Goal: Task Accomplishment & Management: Complete application form

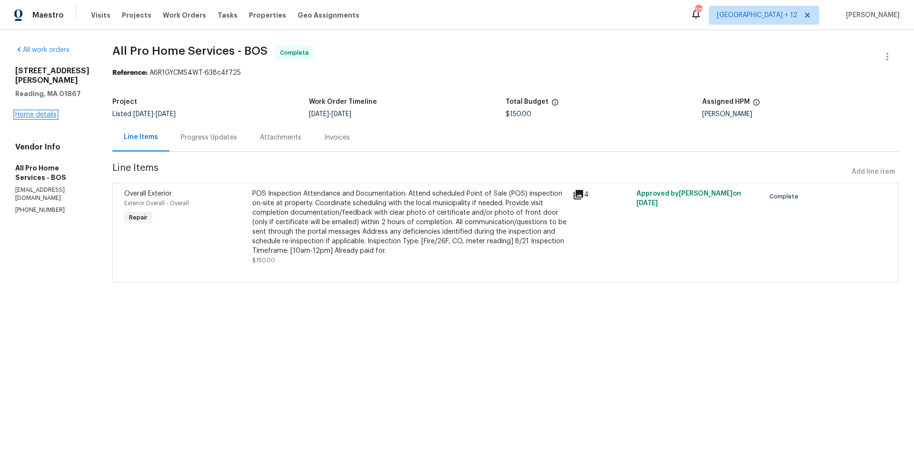
click at [29, 111] on link "Home details" at bounding box center [35, 114] width 41 height 7
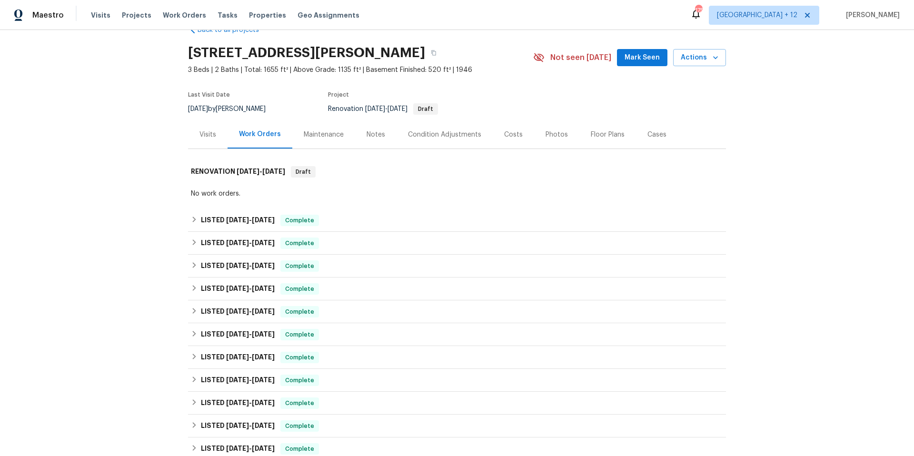
scroll to position [249, 0]
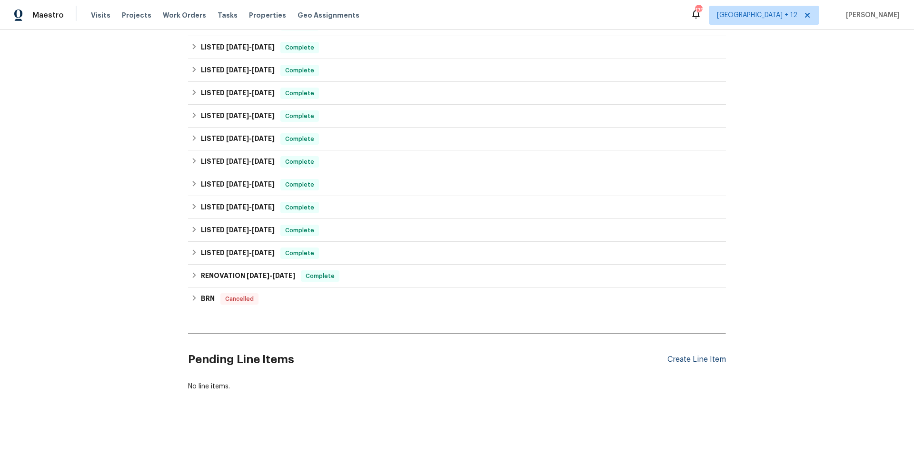
click at [698, 355] on div "Create Line Item" at bounding box center [696, 359] width 59 height 9
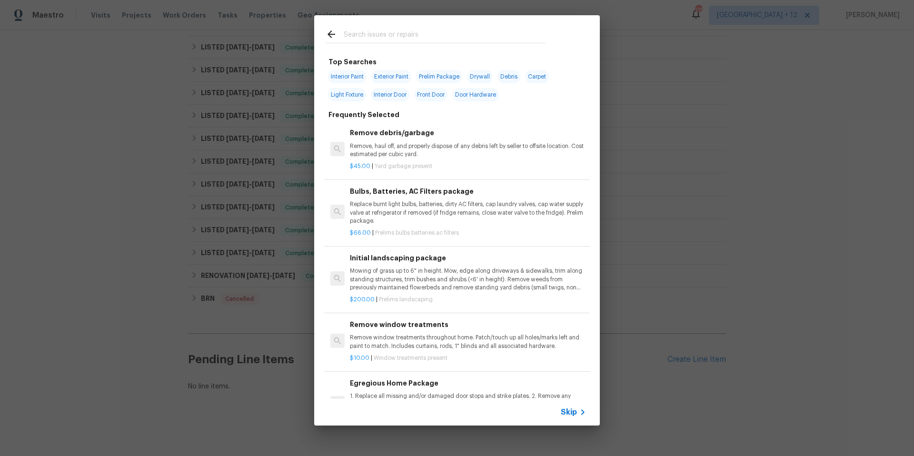
click at [570, 411] on span "Skip" at bounding box center [569, 412] width 16 height 10
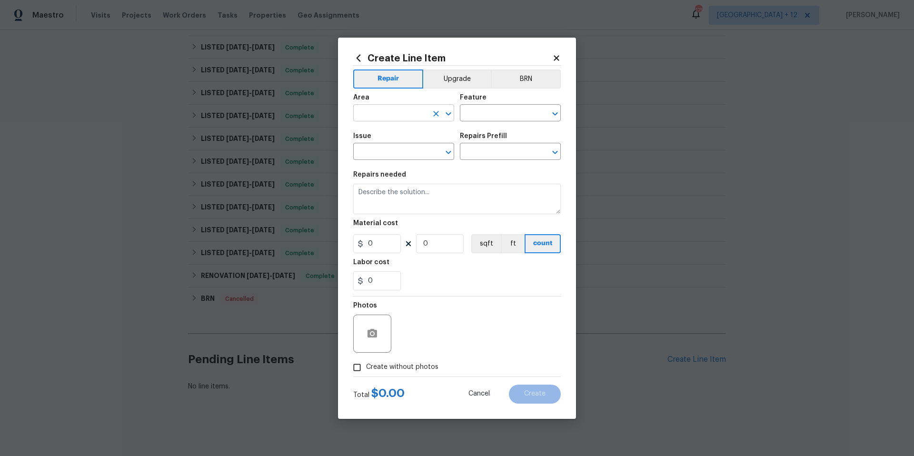
click at [405, 120] on input "text" at bounding box center [390, 114] width 74 height 15
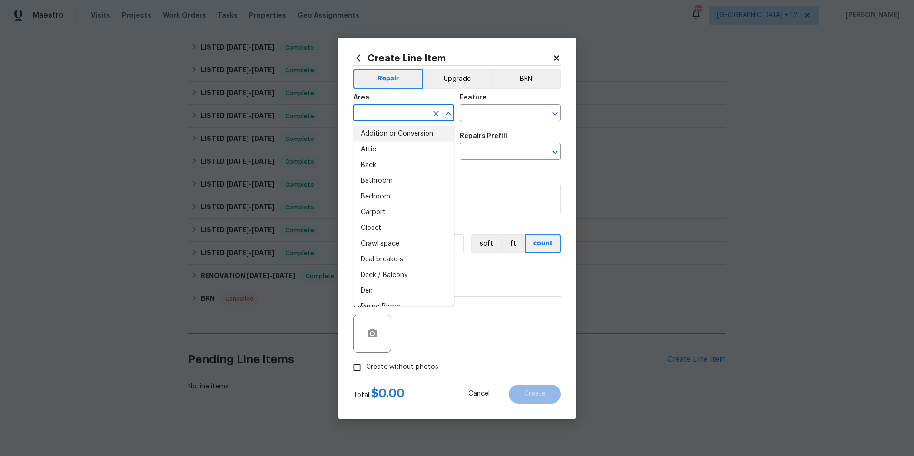
scroll to position [0, 0]
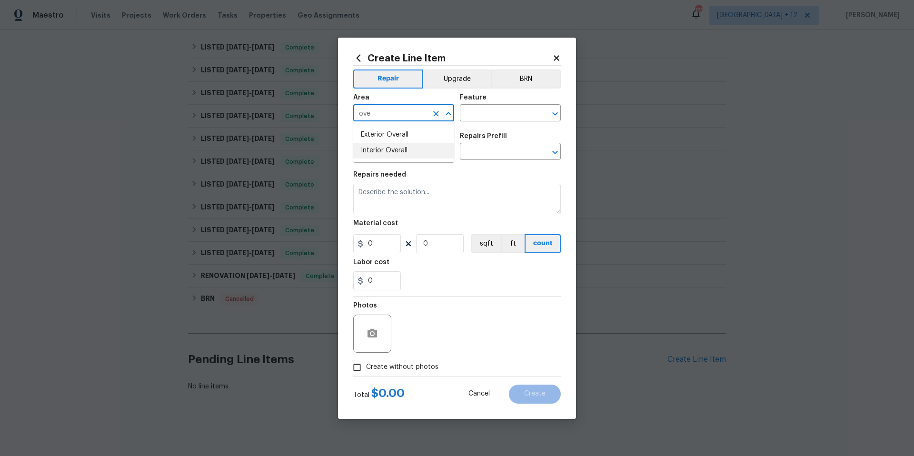
click at [411, 153] on li "Interior Overall" at bounding box center [403, 151] width 101 height 16
type input "Interior Overall"
click at [488, 112] on input "text" at bounding box center [497, 114] width 74 height 15
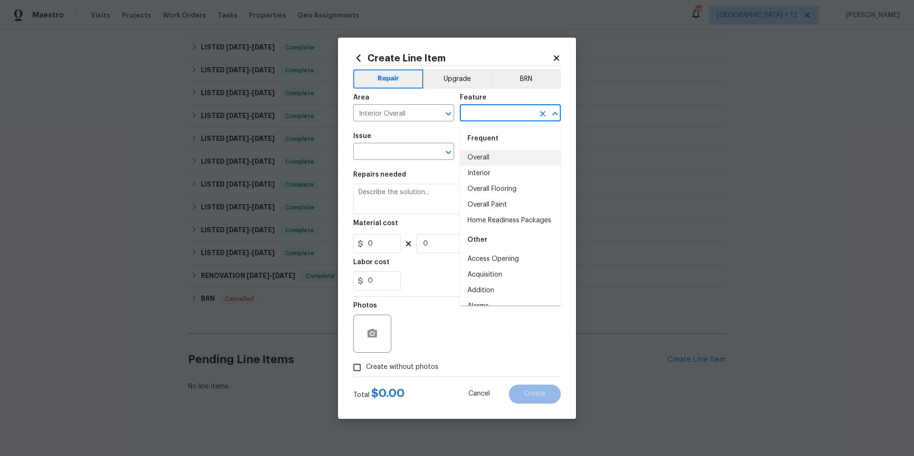
click at [507, 158] on li "Overall" at bounding box center [510, 158] width 101 height 16
type input "Overall"
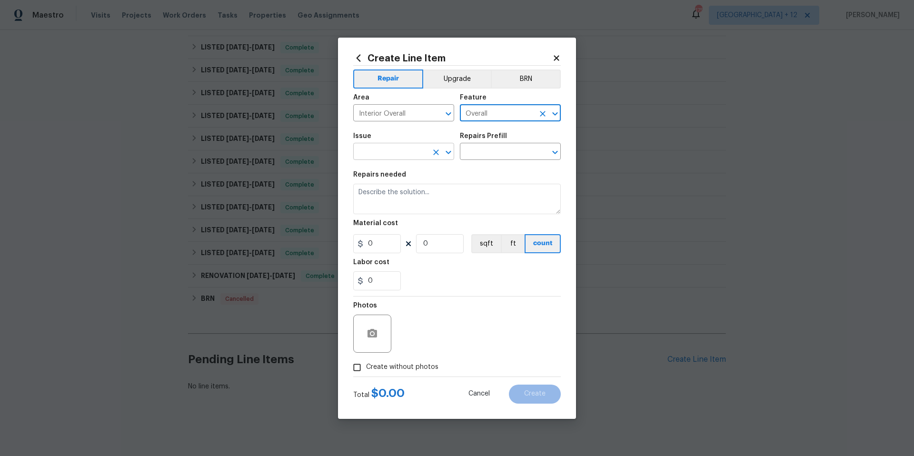
click at [396, 159] on input "text" at bounding box center [390, 152] width 74 height 15
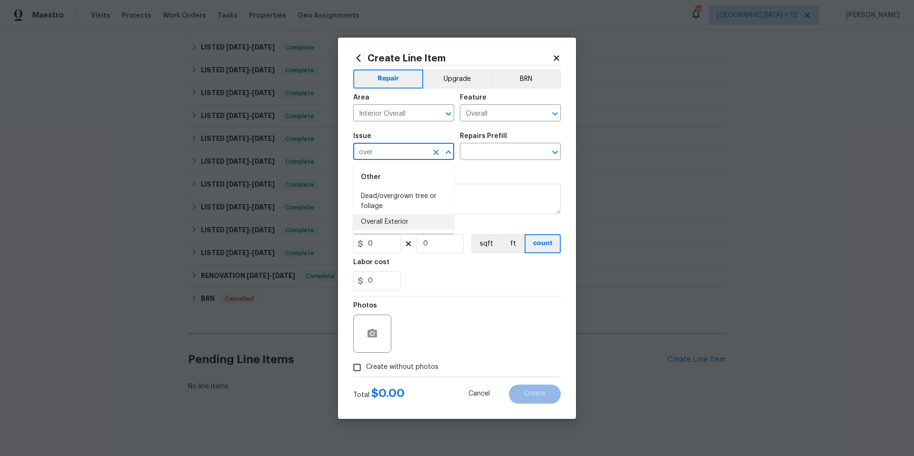
click at [408, 220] on li "Overall Exterior" at bounding box center [403, 222] width 101 height 16
type input "Overall Exterior"
click at [527, 149] on input "text" at bounding box center [497, 152] width 74 height 15
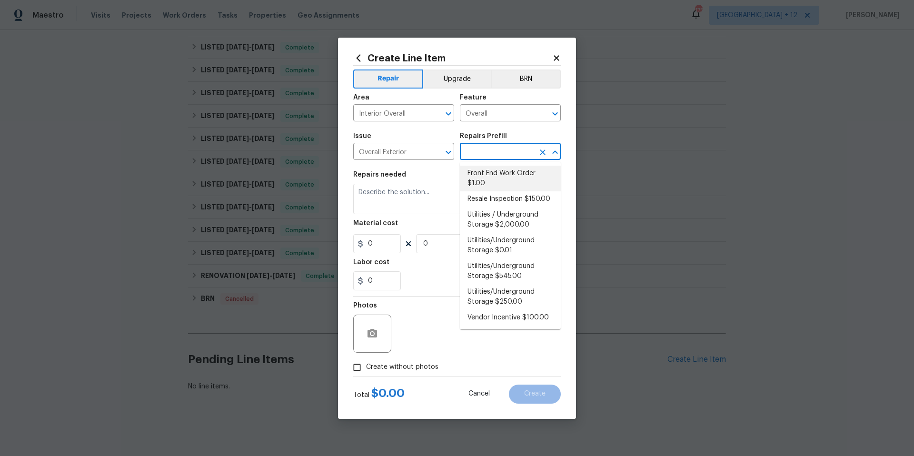
click at [517, 183] on li "Front End Work Order $1.00" at bounding box center [510, 179] width 101 height 26
type input "Front End Work Order $1.00"
type textarea "Placeholder line item for the creation of front end work orders."
type input "1"
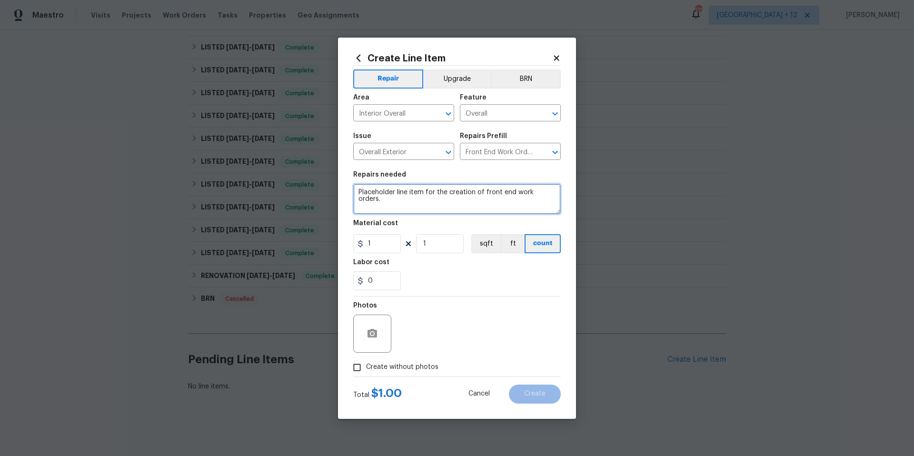
drag, startPoint x: 357, startPoint y: 192, endPoint x: 561, endPoint y: 192, distance: 204.2
click at [561, 192] on div "Create Line Item Repair Upgrade BRN Area Interior Overall ​ Feature Overall ​ I…" at bounding box center [457, 228] width 238 height 381
paste textarea "nstall 5 new smoke/co detectors."
click at [358, 193] on textarea "nstall 5 new smoke/co detectors and coordinate re-inspection" at bounding box center [457, 199] width 208 height 30
click at [0, 0] on div "Install" at bounding box center [0, 0] width 0 height 0
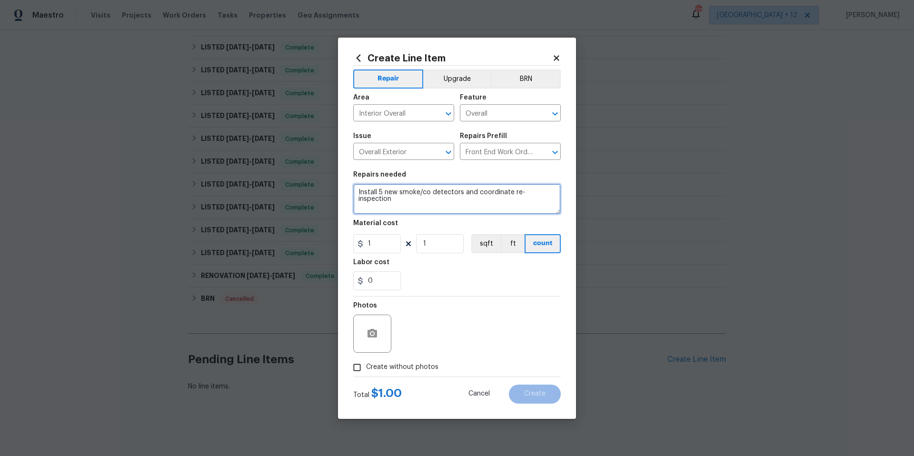
click at [556, 190] on textarea "Install 5 new smoke/co detectors and coordinate re-inspection" at bounding box center [457, 199] width 208 height 30
click at [509, 192] on textarea "Install 5 new smoke/co detectors and coordinate re-inspection" at bounding box center [457, 199] width 208 height 30
click at [480, 200] on textarea "Install 5 new smoke/co detectors and coordinate and reschedule re-inspection" at bounding box center [457, 199] width 208 height 30
type textarea "Install 5 new smoke/co detectors and coordinate and reschedule re-inspection"
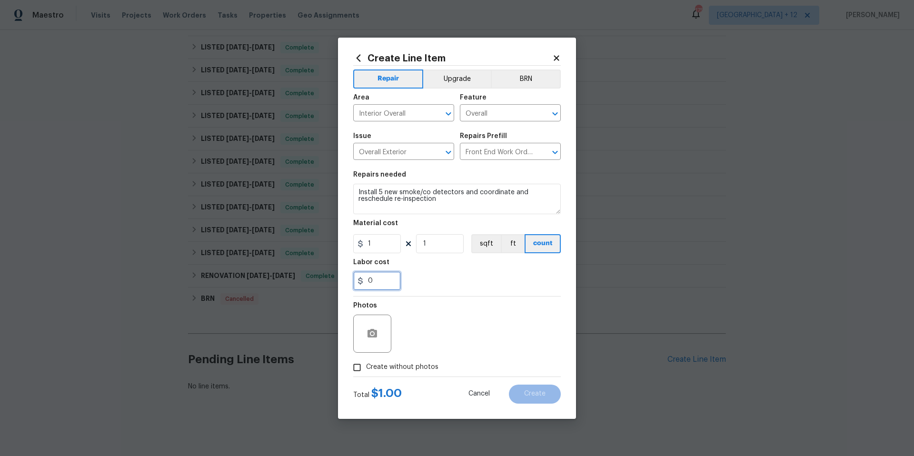
click at [385, 280] on input "0" at bounding box center [377, 280] width 48 height 19
type input "725"
click at [393, 246] on input "1" at bounding box center [377, 243] width 48 height 19
click at [446, 244] on input "1" at bounding box center [440, 243] width 48 height 19
drag, startPoint x: 381, startPoint y: 243, endPoint x: 355, endPoint y: 240, distance: 26.4
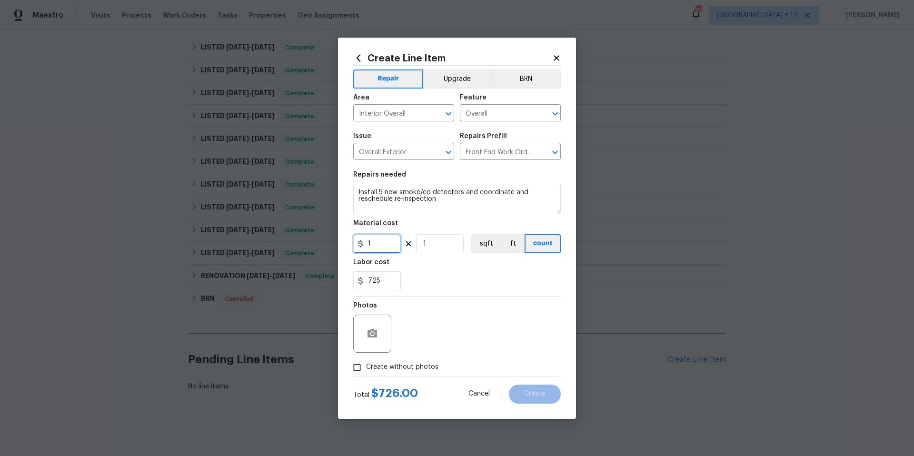
click at [355, 240] on input "1" at bounding box center [377, 243] width 48 height 19
type input "0"
click at [359, 369] on input "Create without photos" at bounding box center [357, 367] width 18 height 18
checkbox input "true"
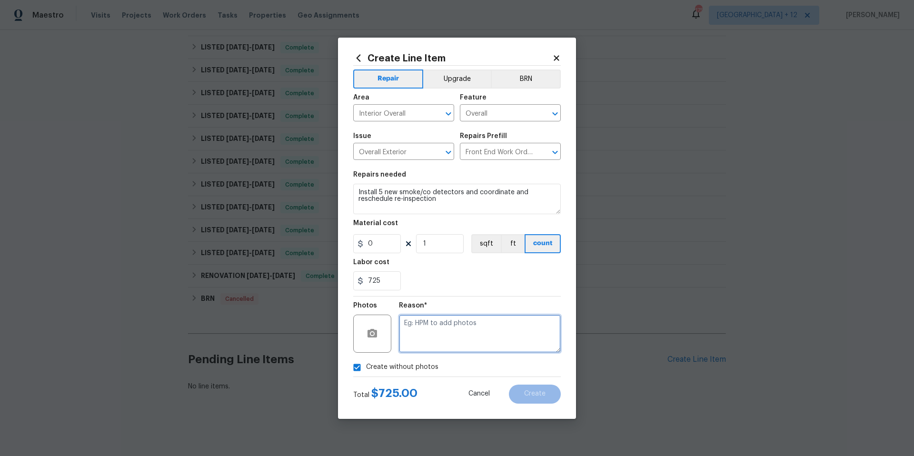
click at [444, 334] on textarea at bounding box center [480, 334] width 162 height 38
type textarea "N/A"
drag, startPoint x: 541, startPoint y: 388, endPoint x: 538, endPoint y: 288, distance: 100.0
click at [531, 313] on form "Repair Upgrade BRN Area Interior Overall ​ Feature Overall ​ Issue Overall Exte…" at bounding box center [457, 235] width 208 height 338
click at [528, 396] on span "Create" at bounding box center [534, 393] width 21 height 7
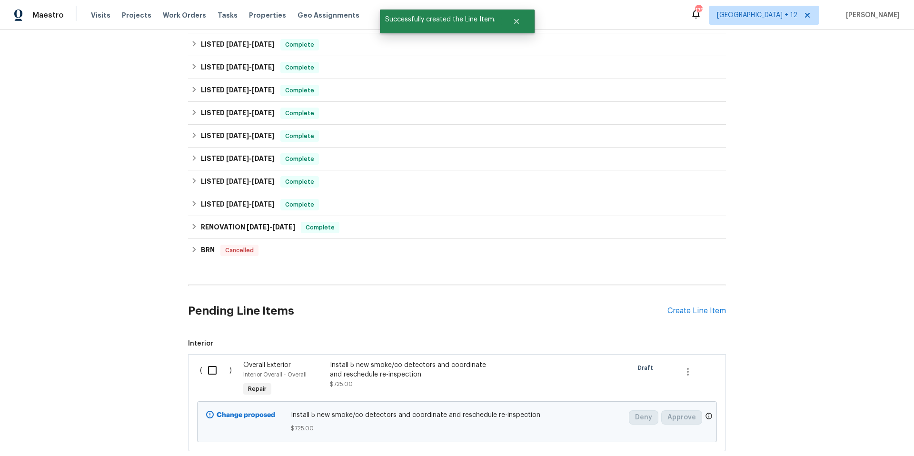
scroll to position [358, 0]
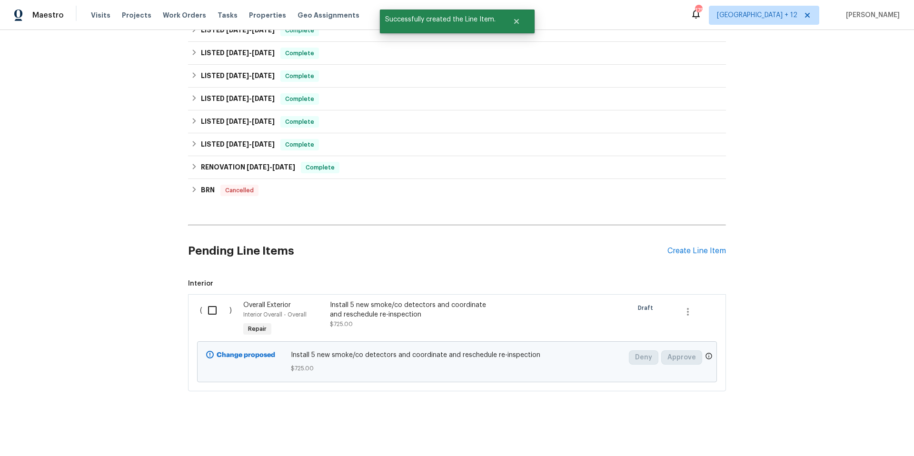
click at [208, 304] on input "checkbox" at bounding box center [215, 310] width 27 height 20
checkbox input "true"
click at [835, 432] on span "Create Work Order" at bounding box center [859, 432] width 63 height 12
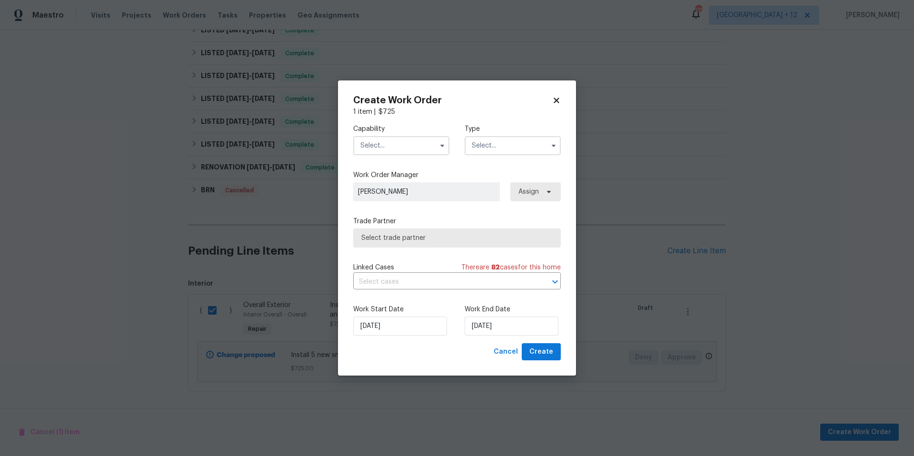
click at [414, 142] on input "text" at bounding box center [401, 145] width 96 height 19
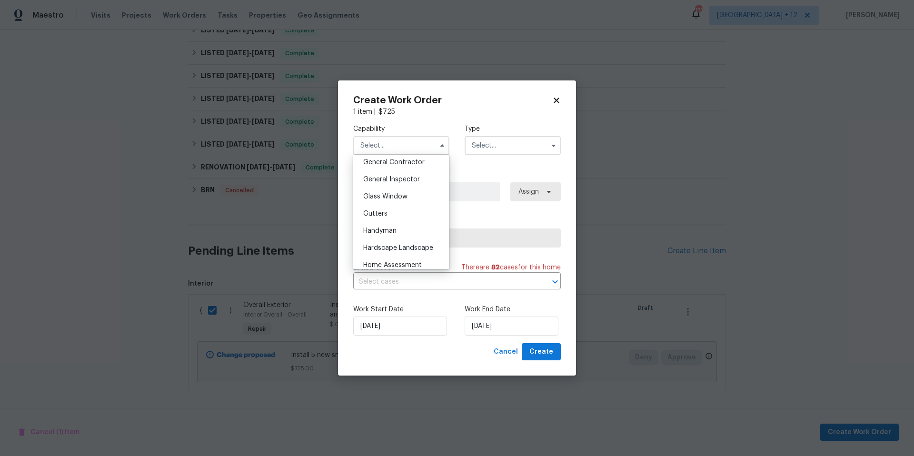
scroll to position [459, 0]
click at [398, 165] on span "General Contractor" at bounding box center [393, 162] width 61 height 7
type input "General Contractor"
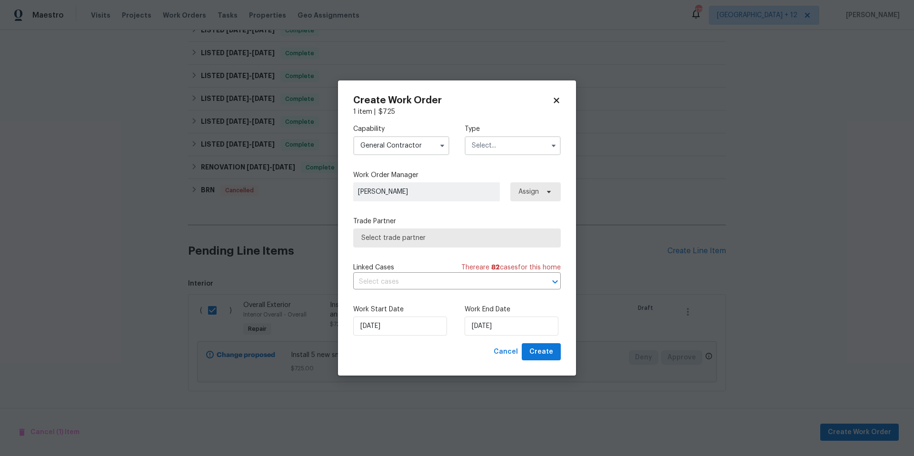
click at [535, 146] on input "text" at bounding box center [513, 145] width 96 height 19
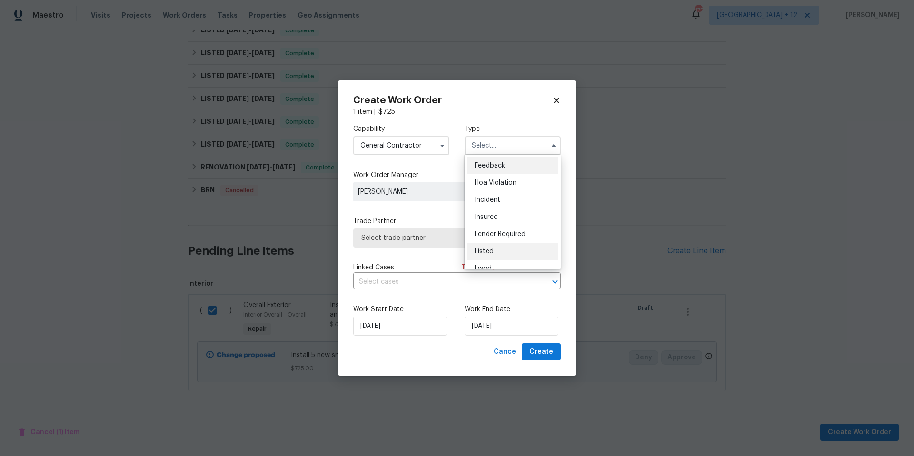
click at [507, 249] on div "Listed" at bounding box center [512, 251] width 91 height 17
type input "Listed"
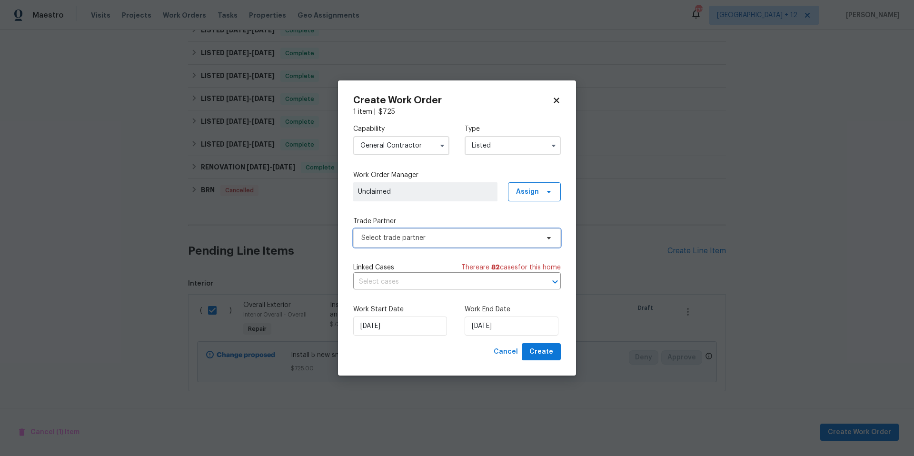
click at [505, 239] on span "Select trade partner" at bounding box center [450, 238] width 178 height 10
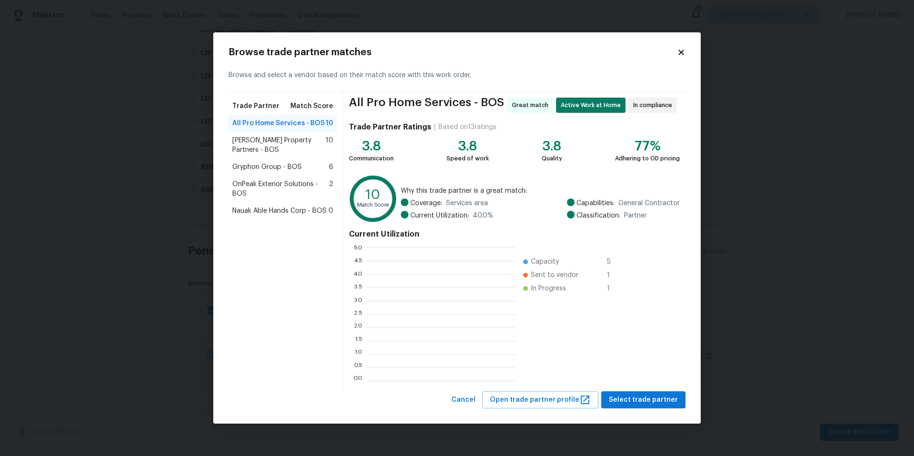
scroll to position [126, 141]
click at [622, 406] on span "Select trade partner" at bounding box center [643, 400] width 69 height 12
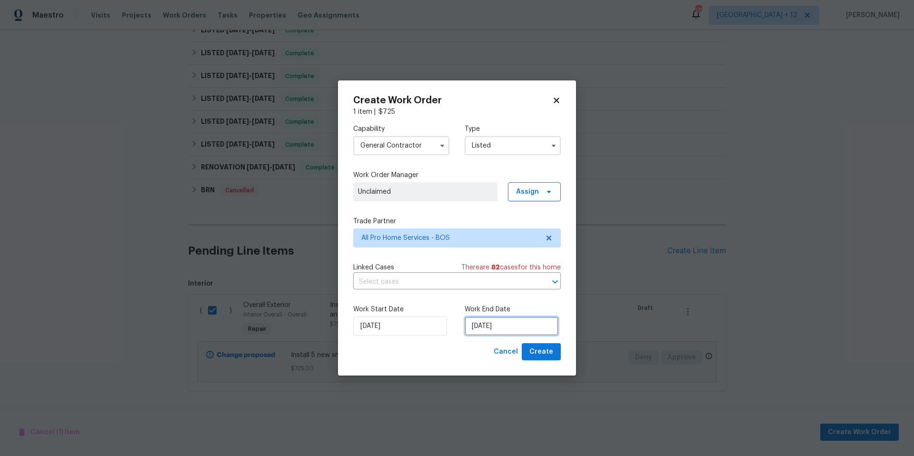
click at [536, 323] on input "[DATE]" at bounding box center [512, 326] width 94 height 19
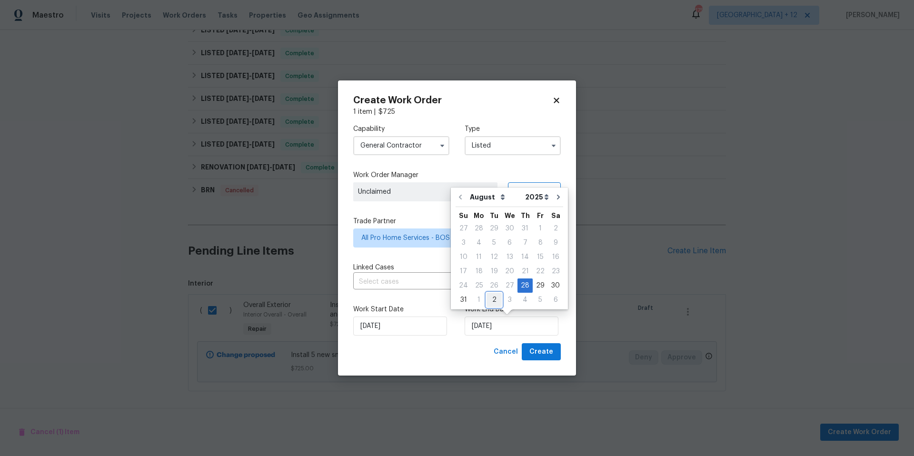
click at [492, 301] on div "2" at bounding box center [493, 299] width 15 height 13
type input "[DATE]"
select select "8"
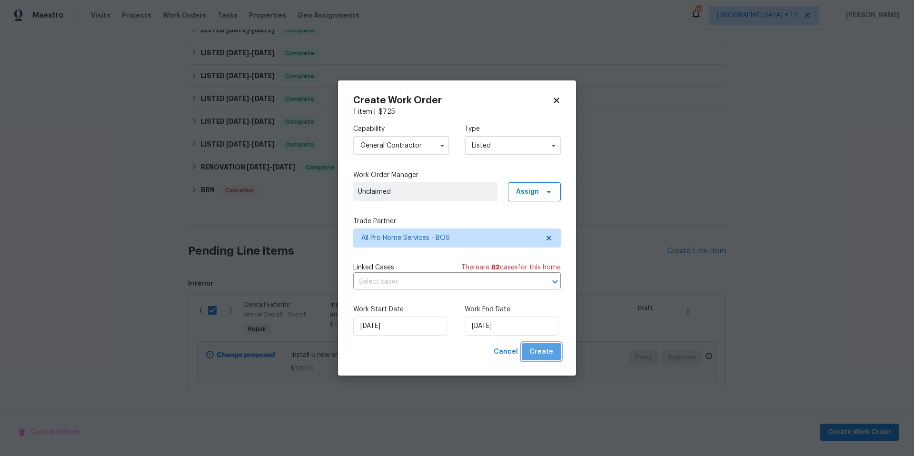
click at [544, 351] on span "Create" at bounding box center [541, 352] width 24 height 12
checkbox input "false"
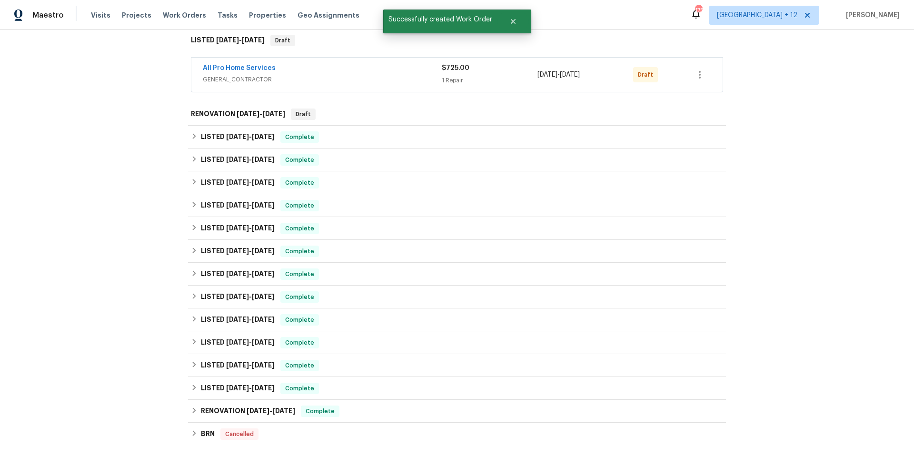
scroll to position [0, 0]
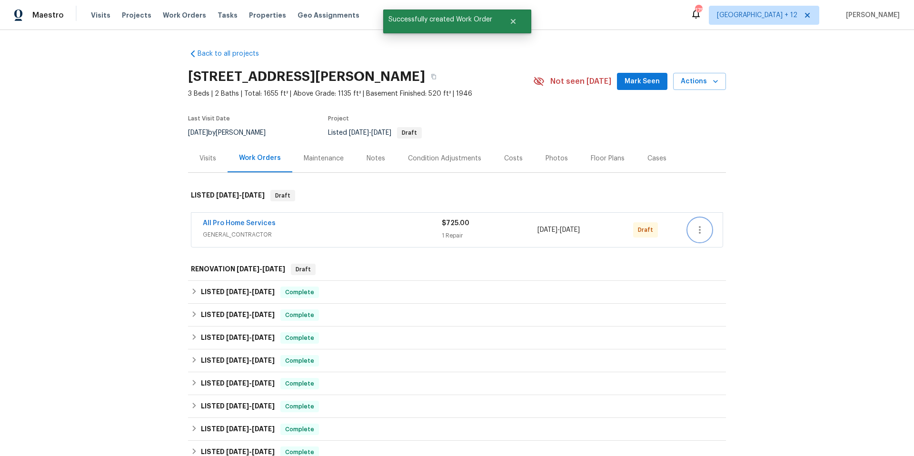
click at [698, 235] on icon "button" at bounding box center [699, 229] width 11 height 11
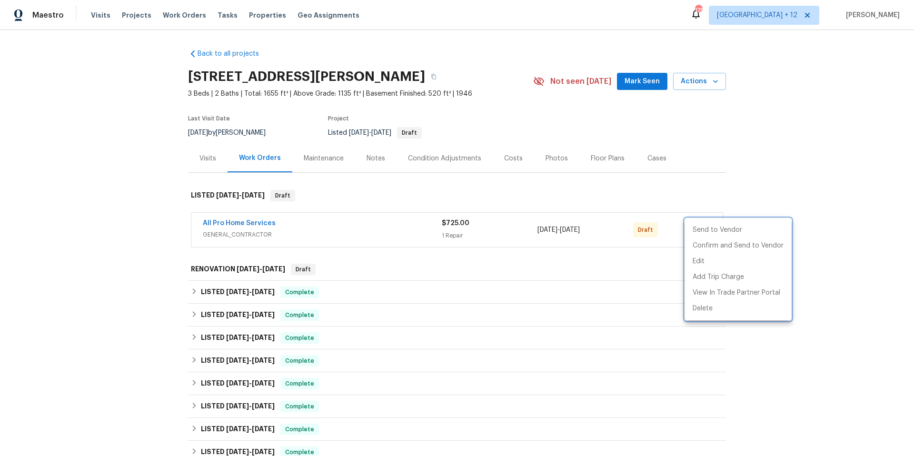
click at [852, 218] on div at bounding box center [457, 228] width 914 height 456
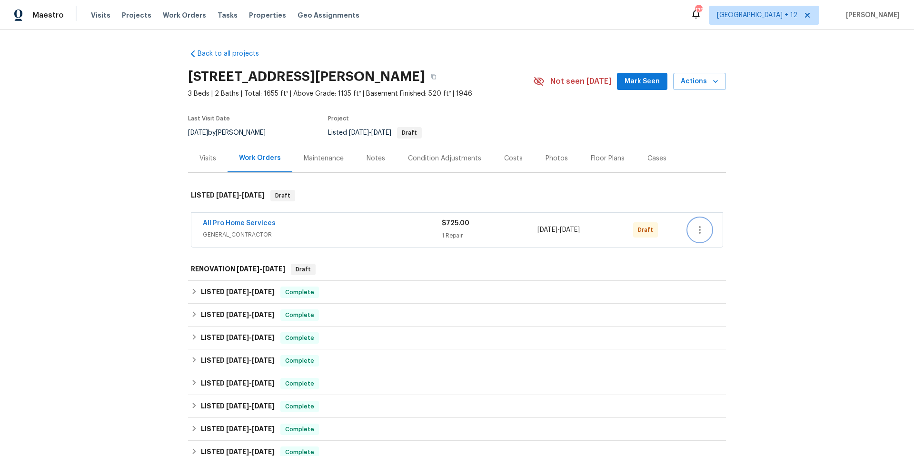
click at [702, 227] on icon "button" at bounding box center [699, 229] width 11 height 11
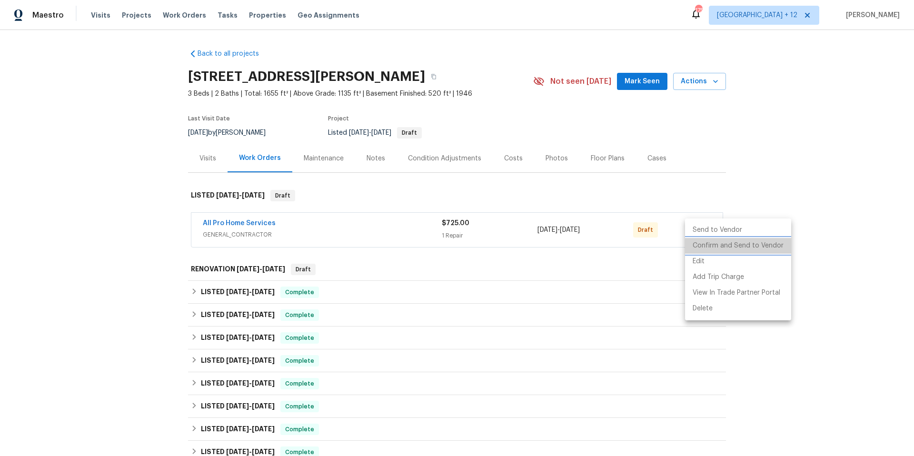
click at [754, 247] on li "Confirm and Send to Vendor" at bounding box center [738, 246] width 106 height 16
